Goal: Information Seeking & Learning: Learn about a topic

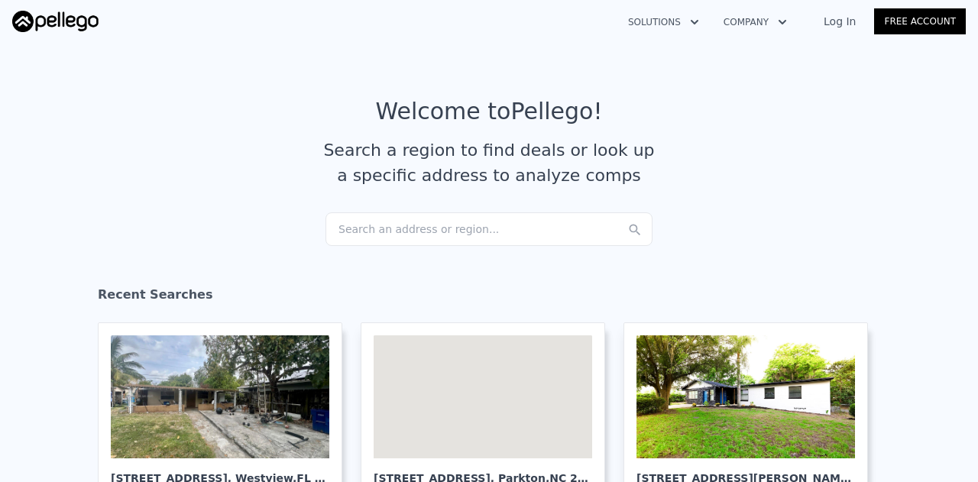
click at [433, 234] on div "Search an address or region..." at bounding box center [489, 229] width 327 height 34
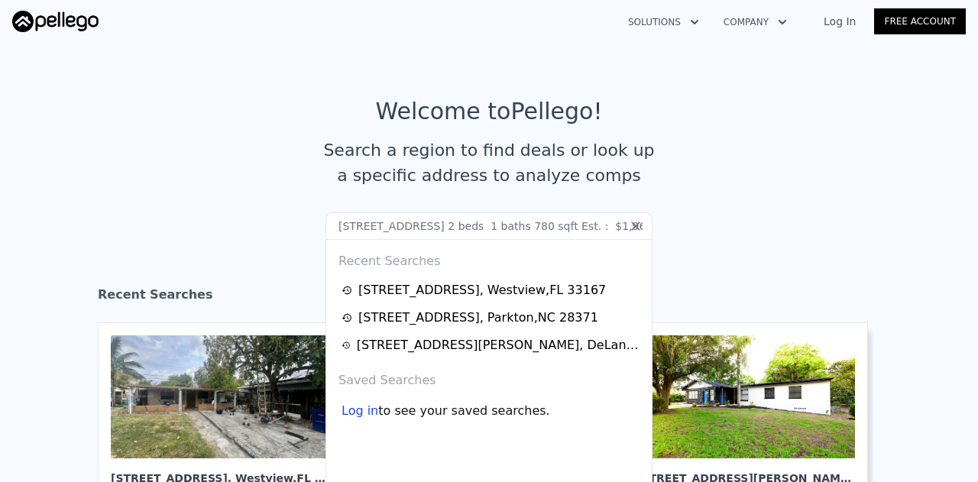
scroll to position [0, 48]
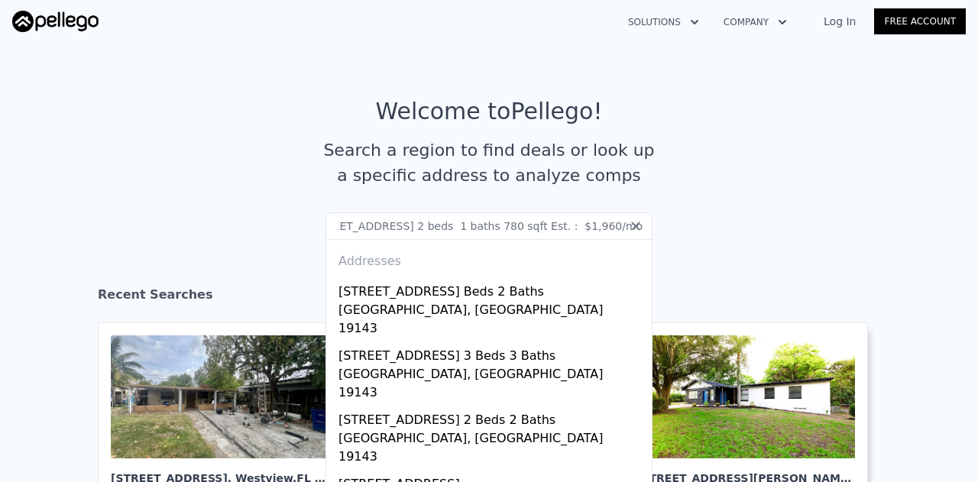
type input "[STREET_ADDRESS] 2 beds 1 baths 780 sqft Est. : $1,960/mo"
click at [628, 220] on icon at bounding box center [635, 226] width 15 height 15
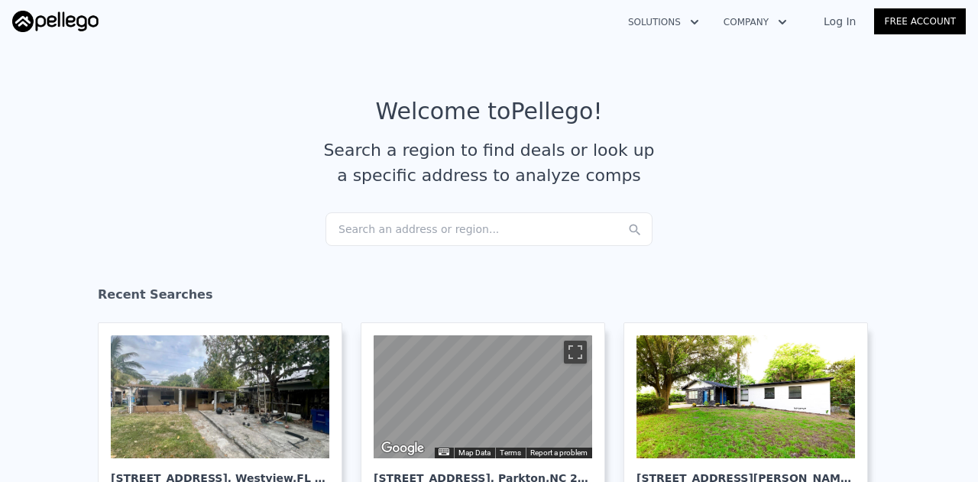
click at [481, 227] on div "Search an address or region..." at bounding box center [489, 229] width 327 height 34
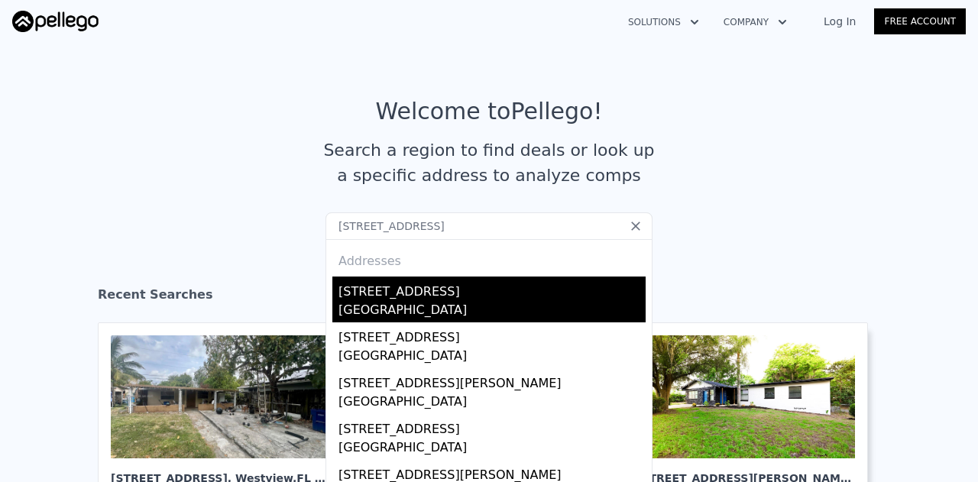
type input "[STREET_ADDRESS]"
click at [420, 310] on div "[GEOGRAPHIC_DATA]" at bounding box center [492, 311] width 307 height 21
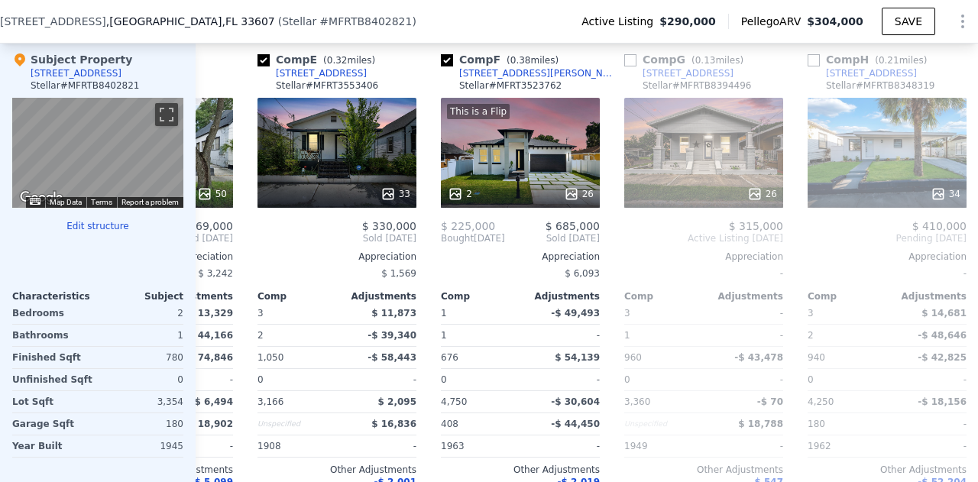
scroll to position [0, 689]
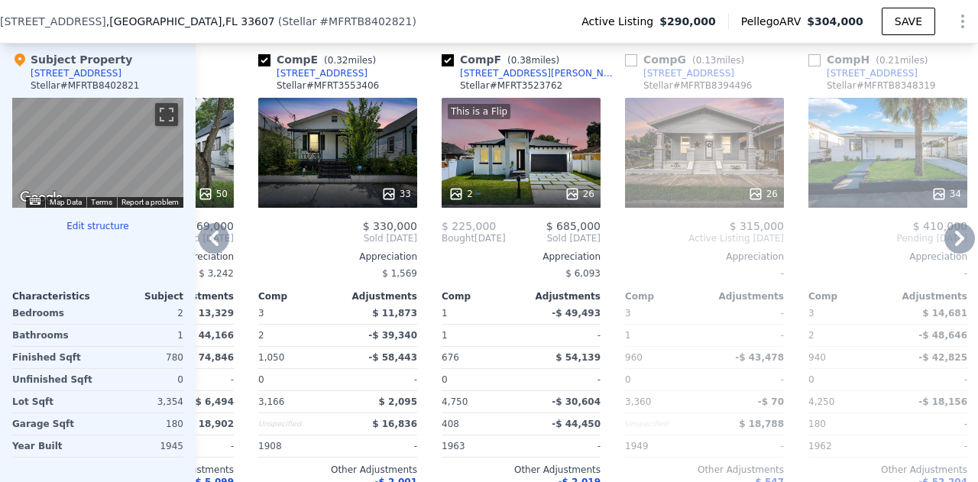
click at [564, 183] on div "This is a Flip 2 26" at bounding box center [521, 153] width 159 height 110
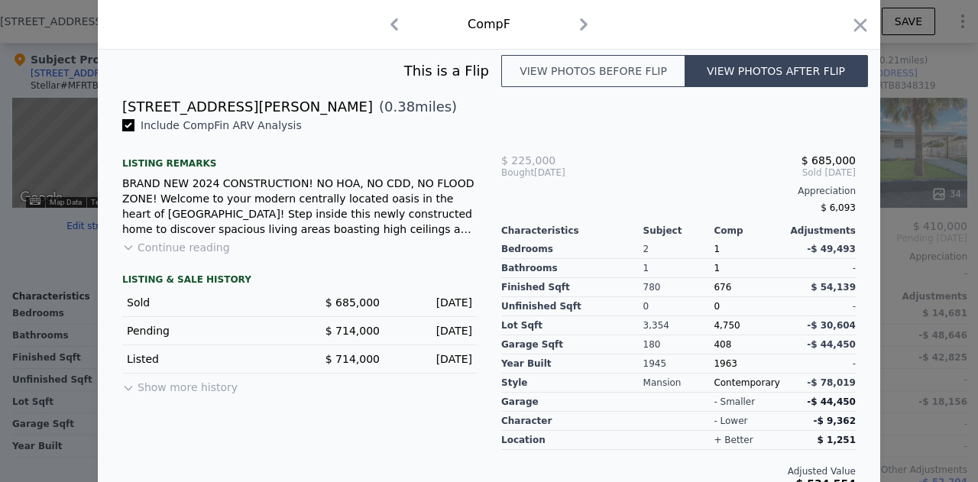
scroll to position [381, 0]
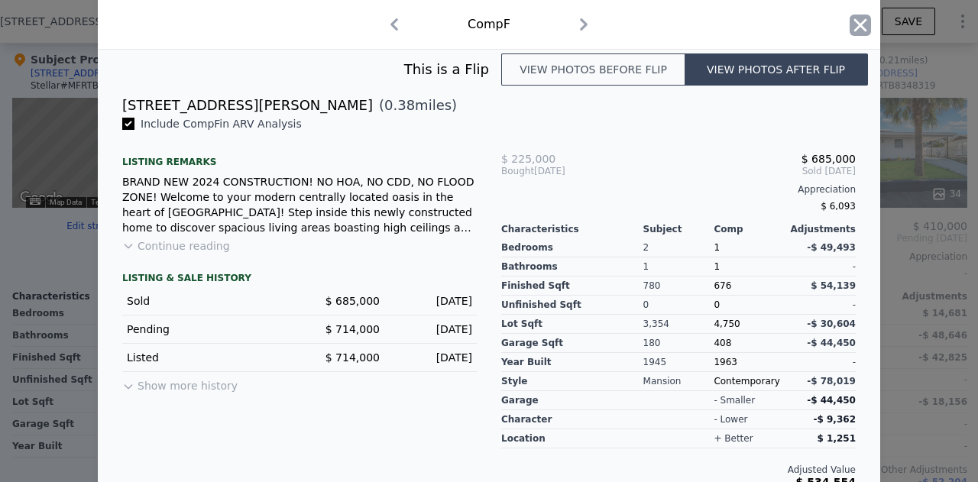
click at [857, 16] on icon "button" at bounding box center [860, 25] width 21 height 21
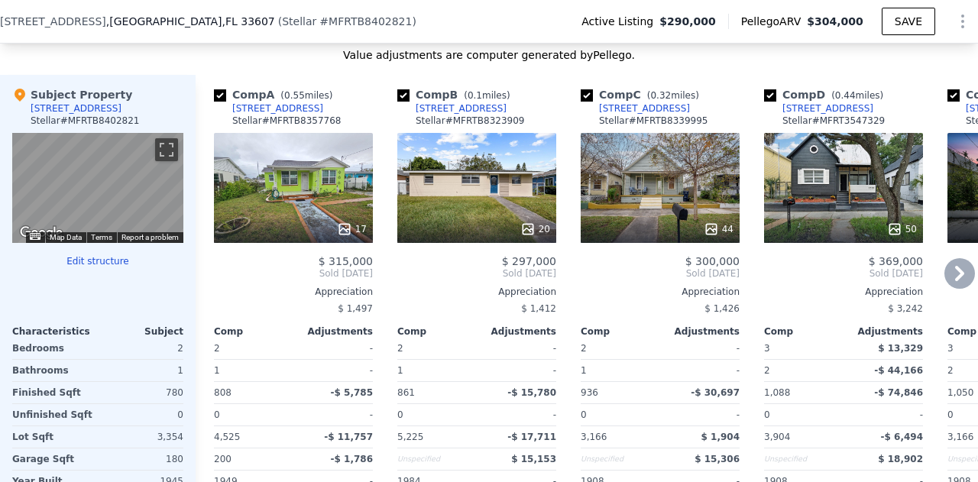
click at [297, 171] on div "17" at bounding box center [293, 188] width 159 height 110
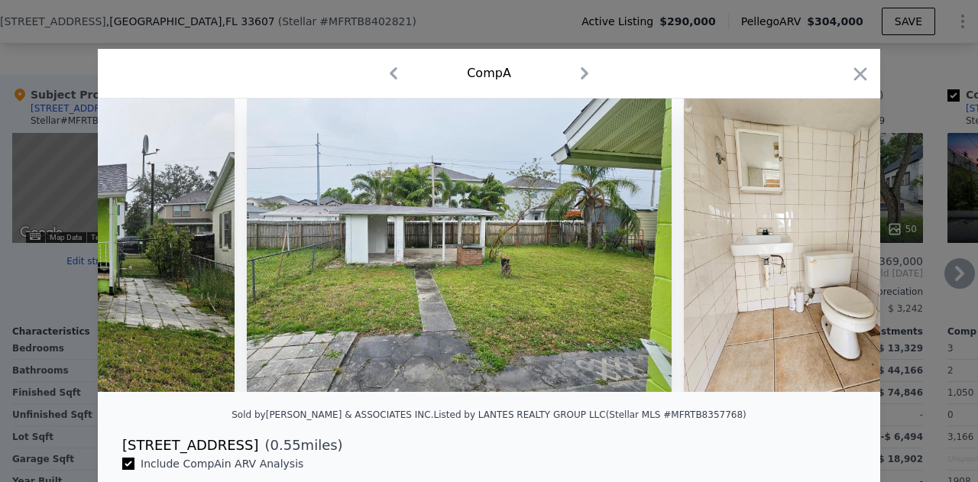
scroll to position [156, 0]
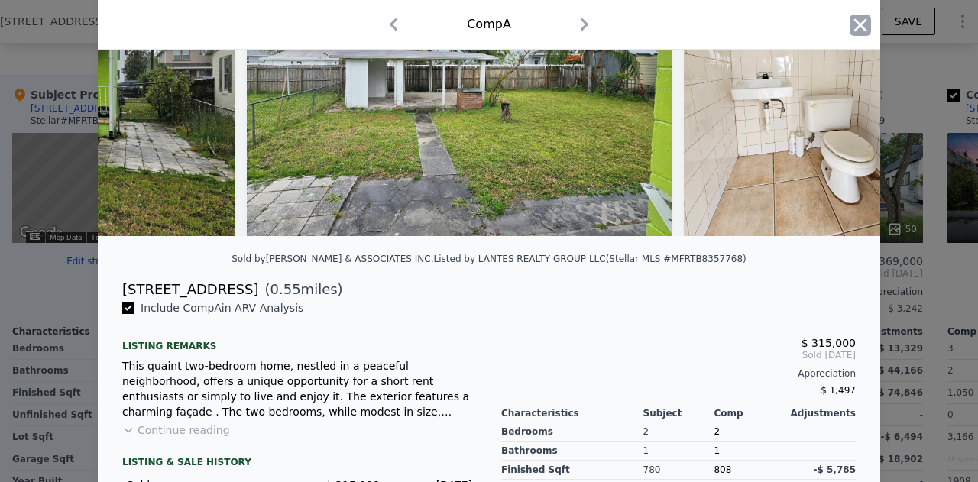
click at [859, 18] on icon "button" at bounding box center [860, 25] width 21 height 21
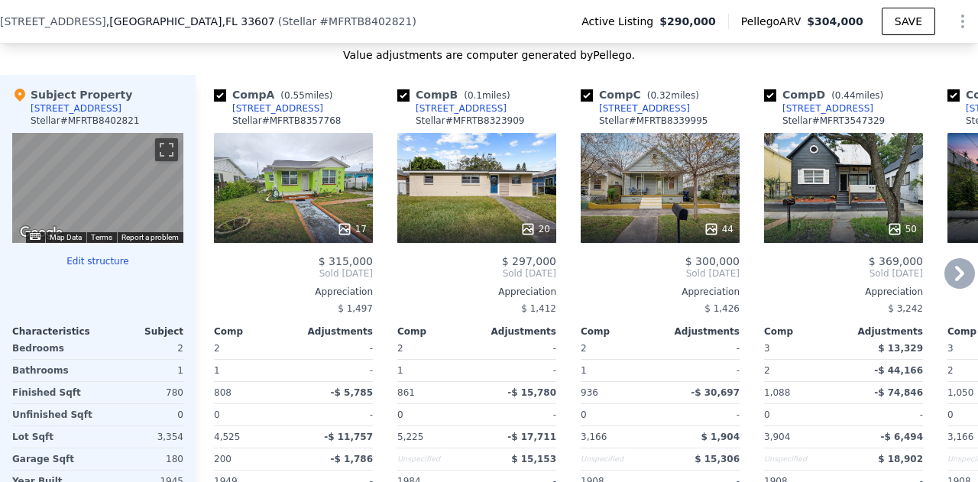
drag, startPoint x: 507, startPoint y: 229, endPoint x: 436, endPoint y: 221, distance: 72.2
click at [436, 221] on div "20" at bounding box center [476, 188] width 159 height 110
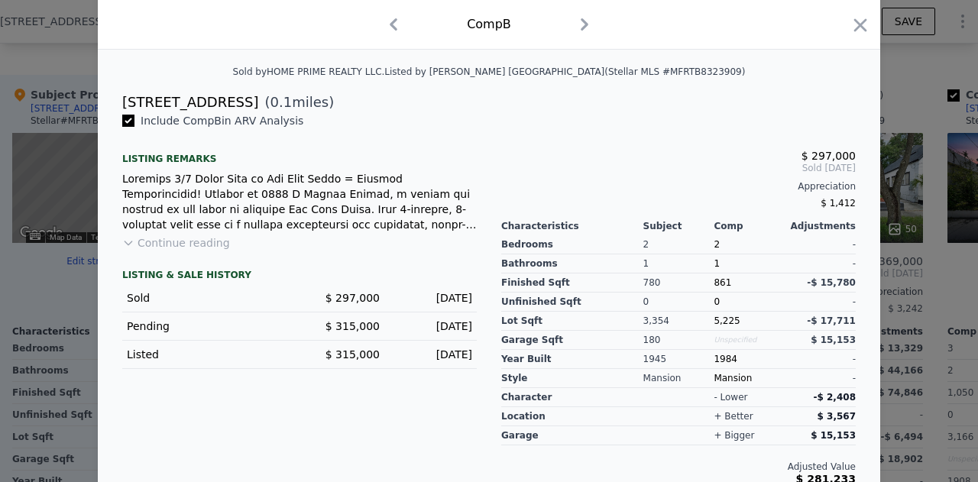
scroll to position [345, 0]
click at [851, 27] on icon "button" at bounding box center [860, 25] width 21 height 21
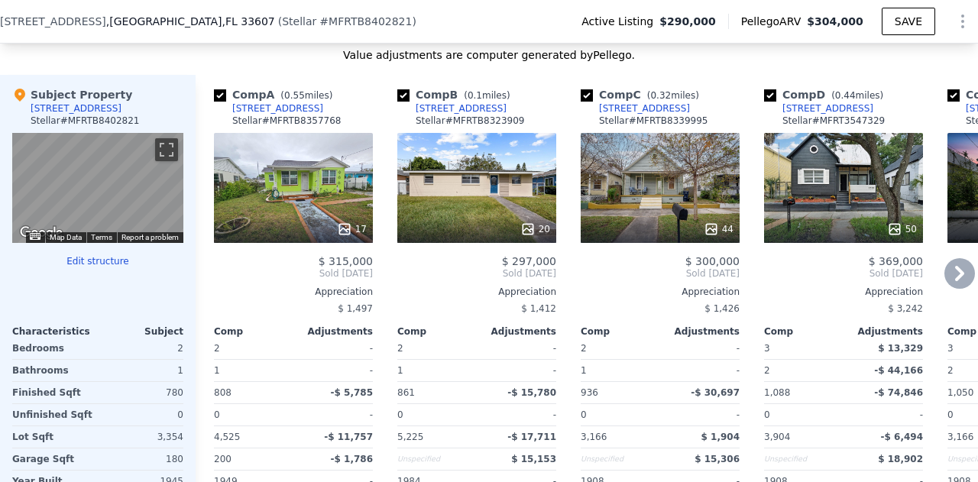
click at [678, 199] on div "44" at bounding box center [660, 188] width 159 height 110
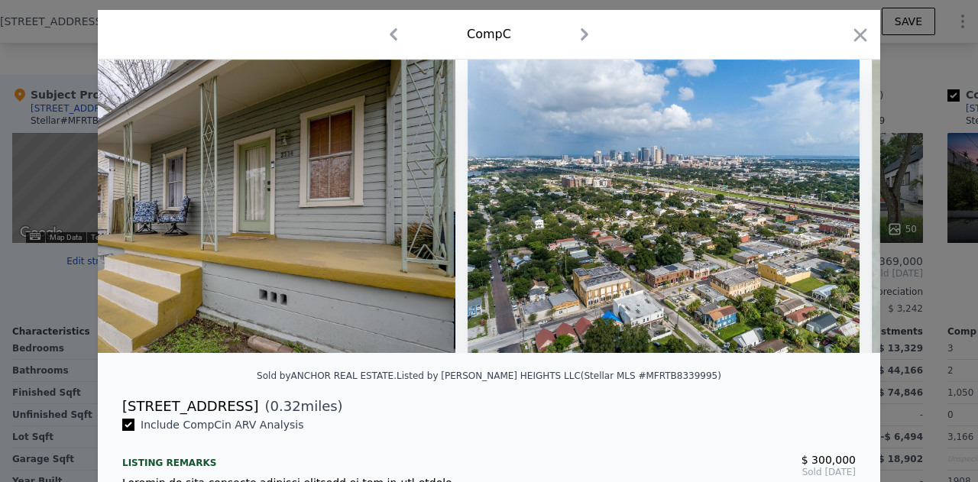
scroll to position [0, 1895]
